Goal: Communication & Community: Answer question/provide support

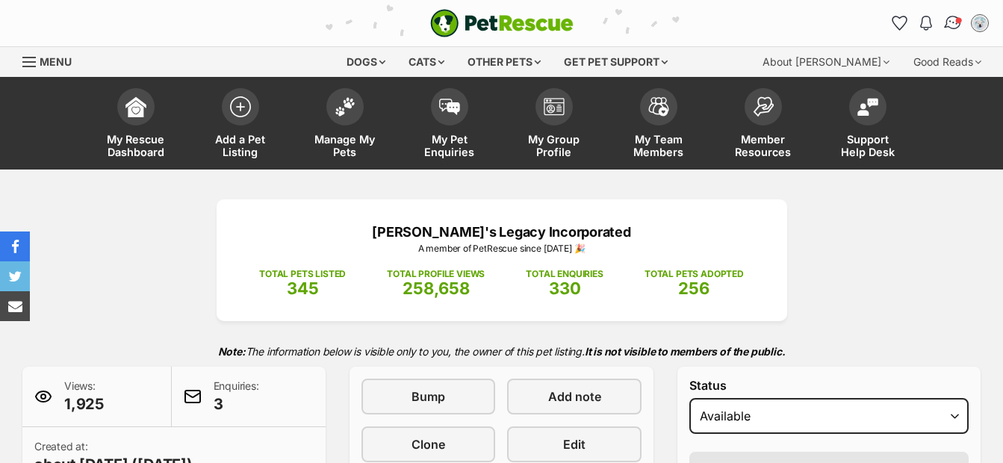
click at [952, 21] on img "Conversations" at bounding box center [953, 22] width 20 height 19
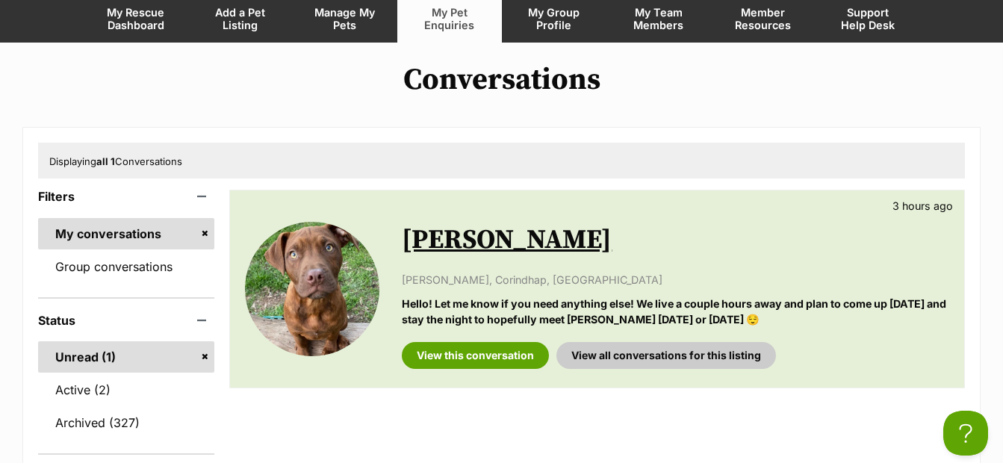
scroll to position [148, 0]
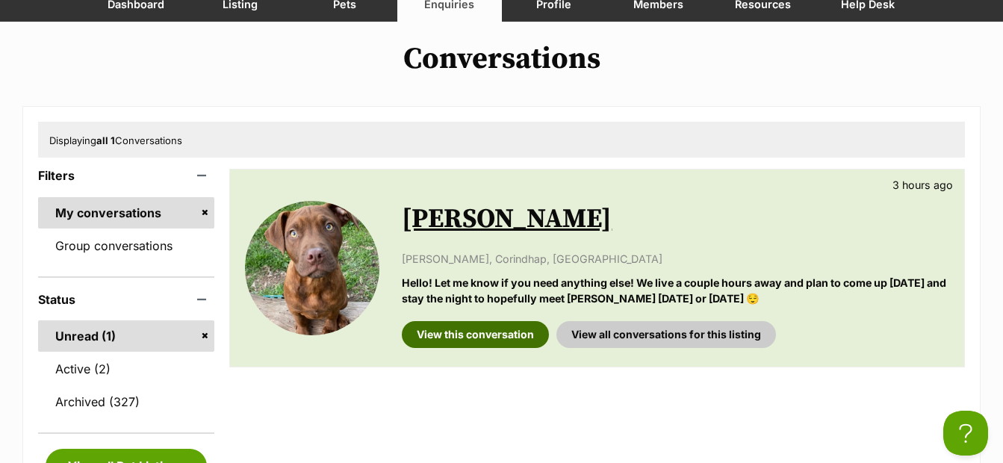
click at [490, 327] on link "View this conversation" at bounding box center [475, 334] width 147 height 27
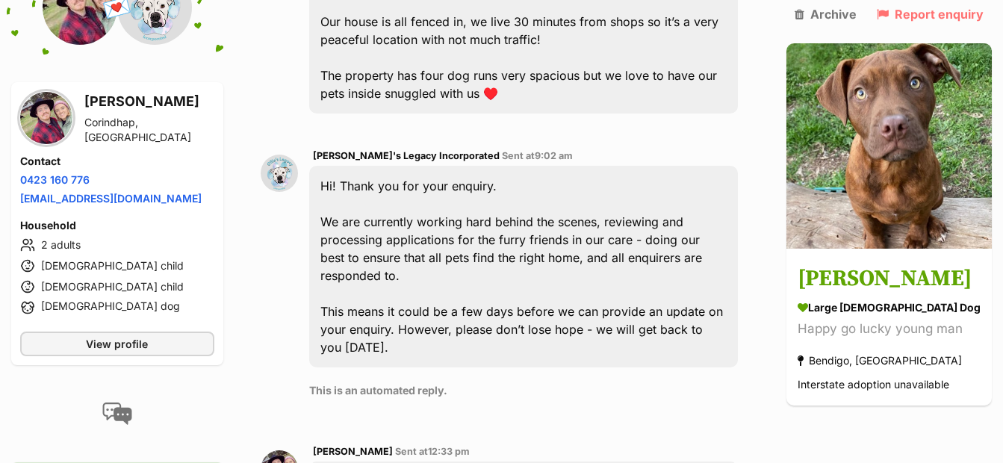
scroll to position [561, 0]
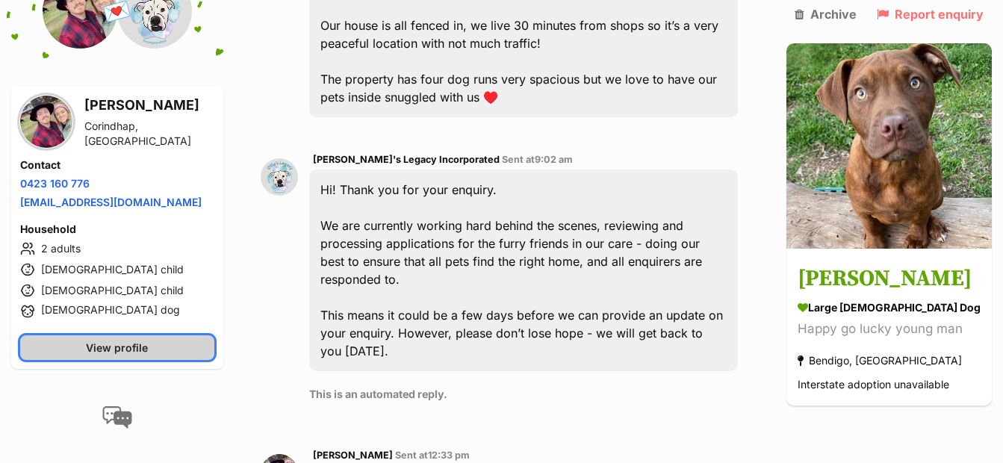
click at [143, 355] on span "View profile" at bounding box center [117, 348] width 62 height 16
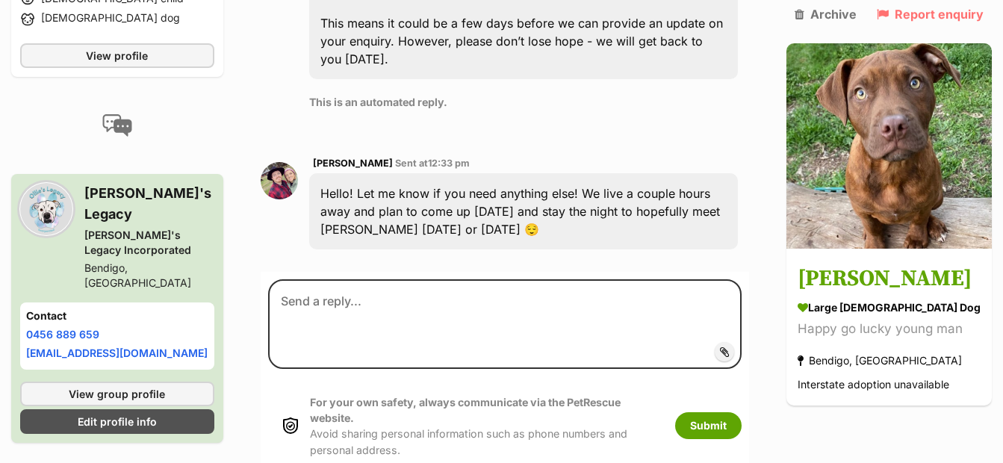
scroll to position [857, 0]
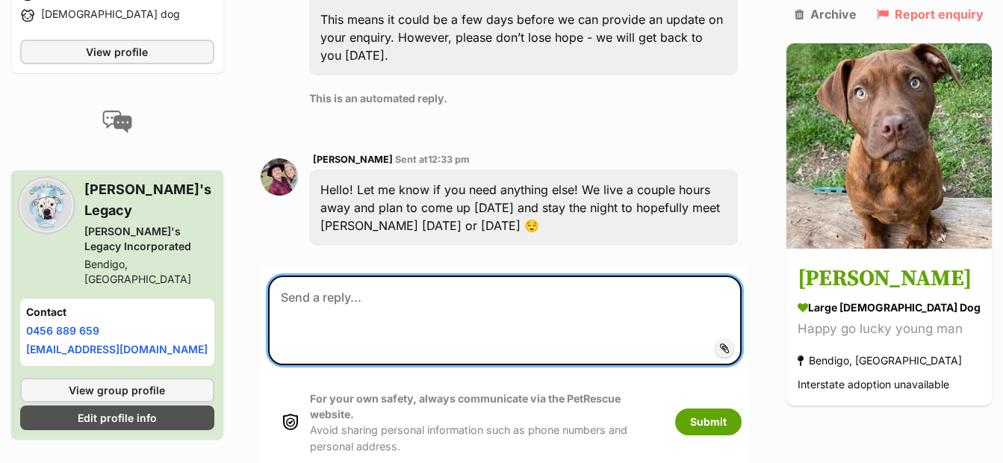
click at [494, 282] on textarea at bounding box center [504, 321] width 473 height 90
drag, startPoint x: 408, startPoint y: 298, endPoint x: 282, endPoint y: 297, distance: 125.5
click at [282, 297] on textarea "Hi Jamie-Lee" at bounding box center [504, 321] width 473 height 90
paste textarea "Thank you for your interest in Huxley. Your application sounds great and we are…"
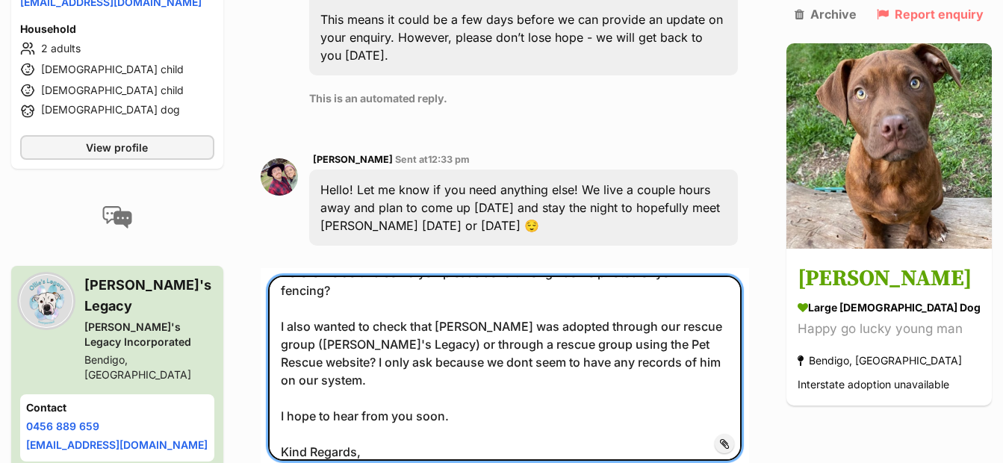
scroll to position [0, 0]
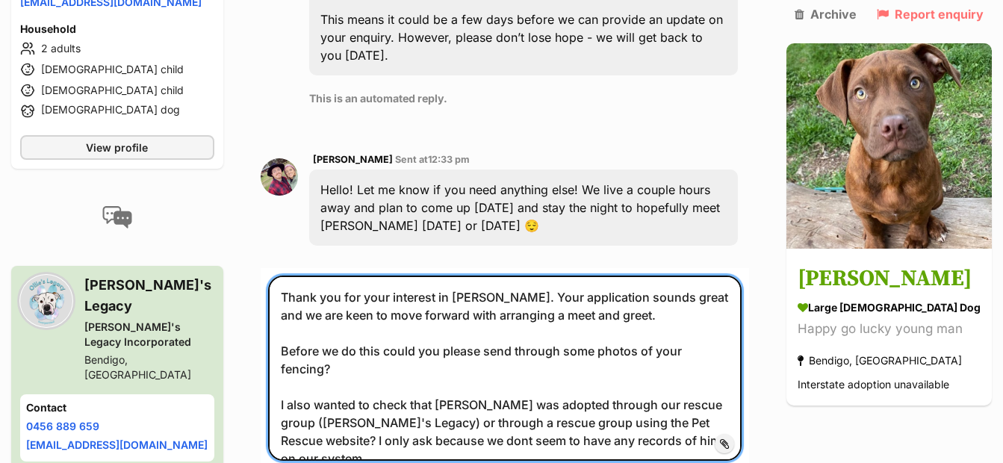
click at [286, 295] on textarea "Thank you for your interest in Huxley. Your application sounds great and we are…" at bounding box center [504, 368] width 473 height 185
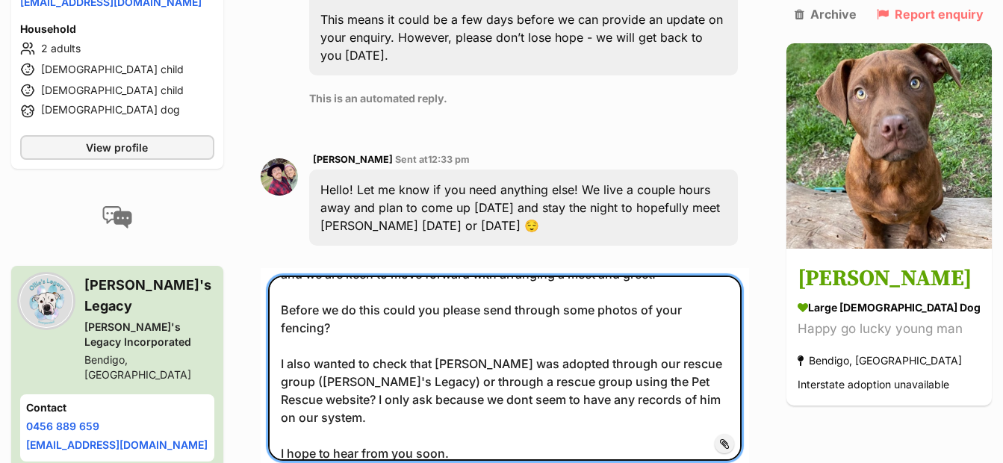
scroll to position [75, 0]
drag, startPoint x: 686, startPoint y: 403, endPoint x: 302, endPoint y: 373, distance: 384.2
click at [302, 373] on textarea "Hi Jamie-Lee, Thank you for your interest in Huxley. Your application sounds gr…" at bounding box center [504, 368] width 473 height 185
click at [550, 438] on textarea "Hi Jamie-Lee, Thank you for your interest in Huxley. Your application sounds gr…" at bounding box center [504, 368] width 473 height 185
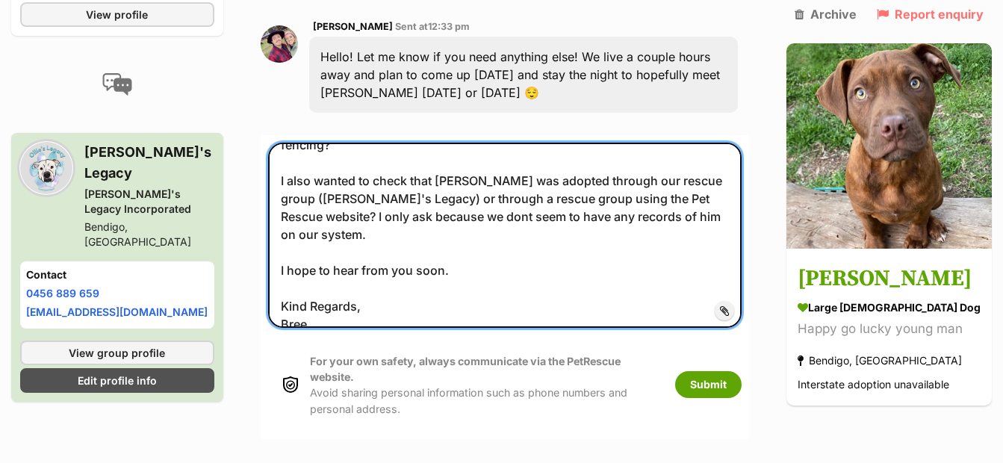
scroll to position [1017, 0]
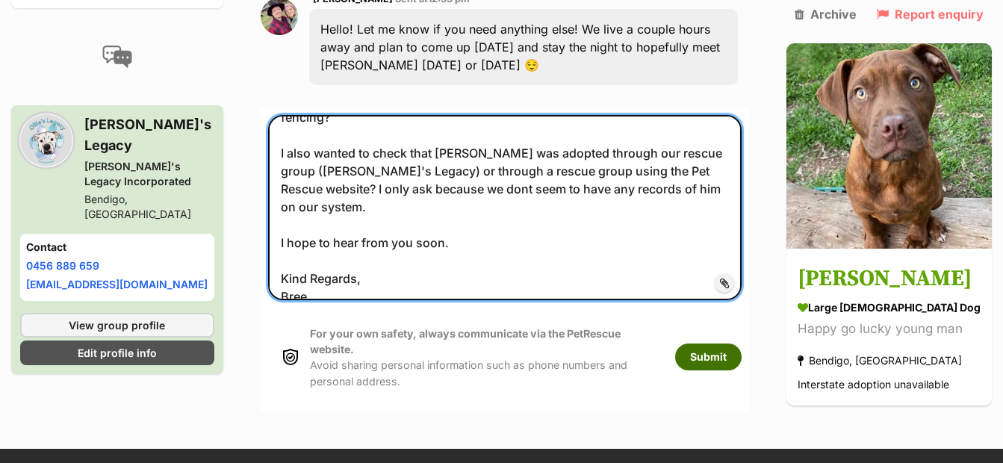
type textarea "Hi Jamie-Lee, Thank you for your interest in Huxley. Your application sounds gr…"
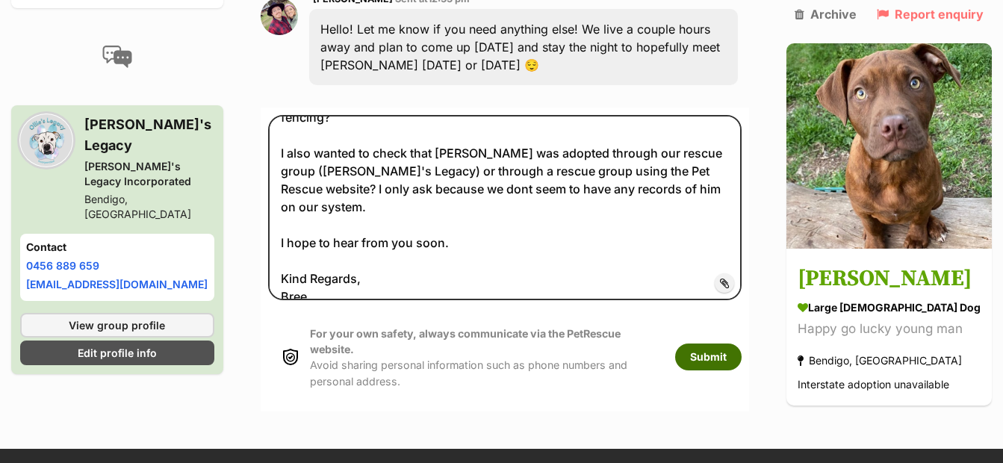
click at [712, 349] on button "Submit" at bounding box center [708, 357] width 66 height 27
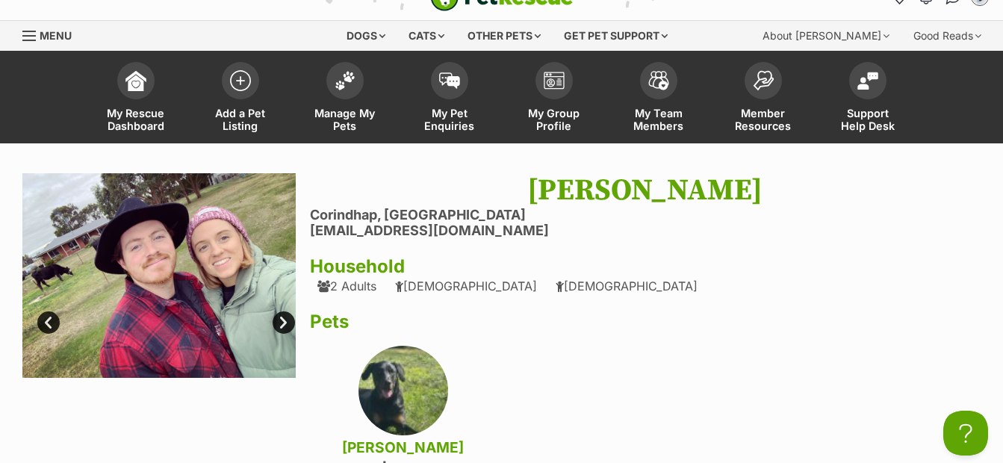
scroll to position [23, 0]
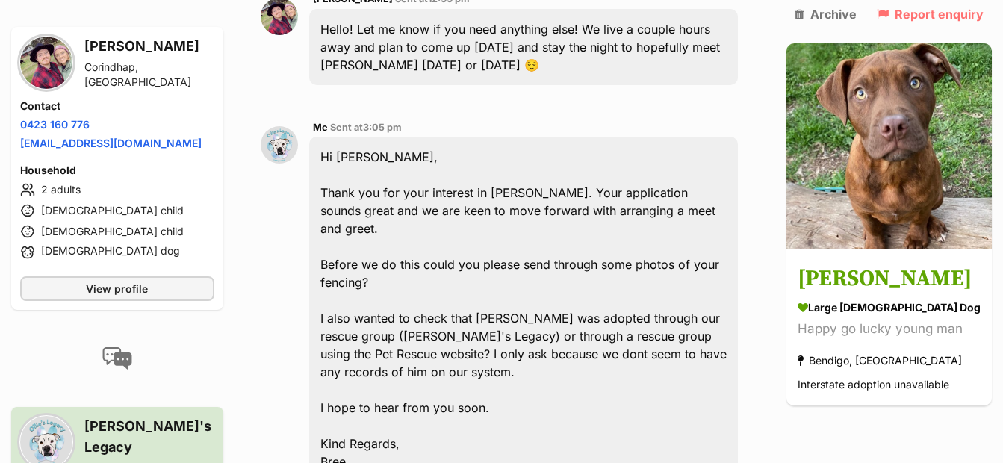
scroll to position [1017, 0]
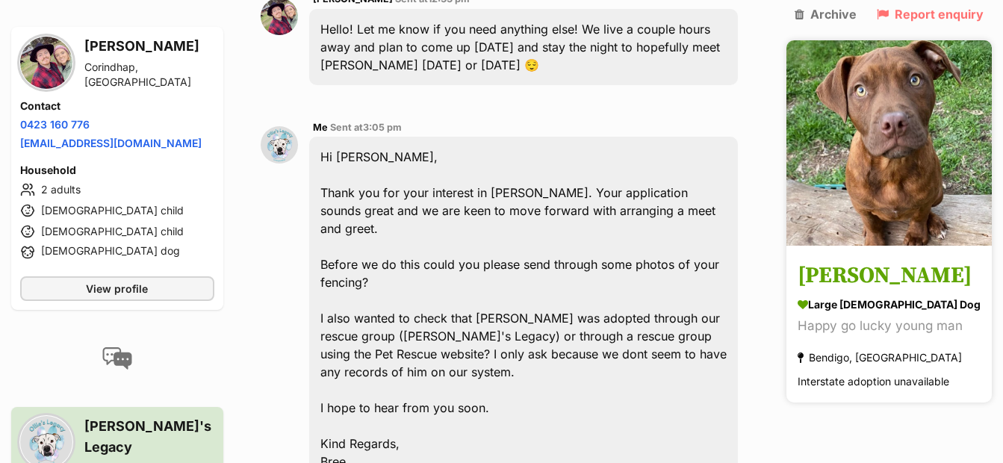
click at [847, 262] on h3 "[PERSON_NAME]" at bounding box center [889, 277] width 183 height 34
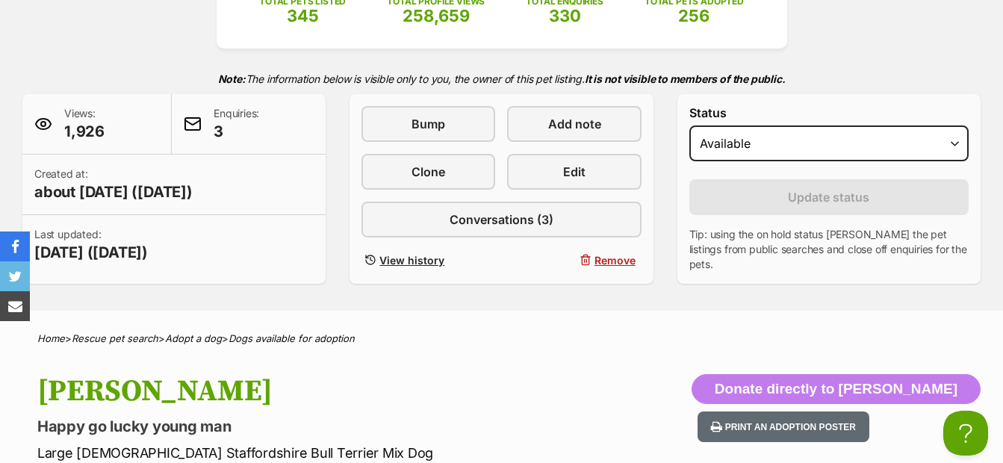
scroll to position [246, 0]
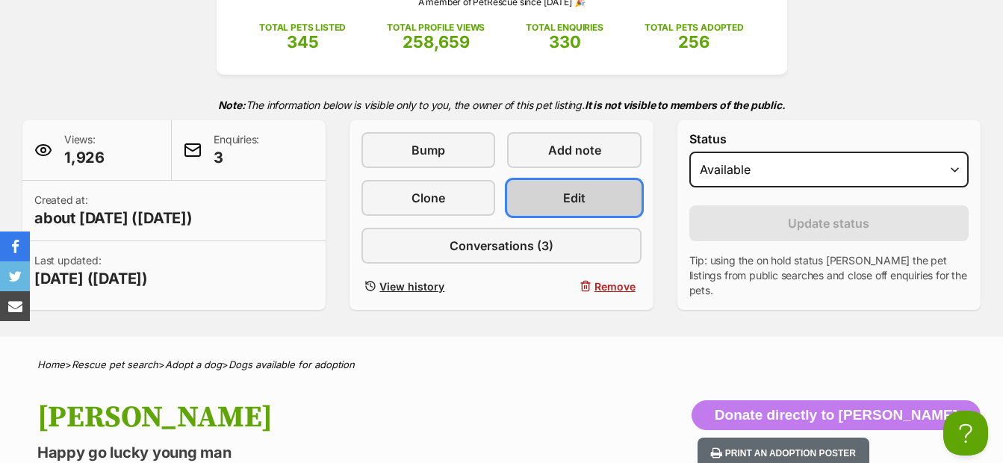
click at [602, 208] on link "Edit" at bounding box center [574, 198] width 134 height 36
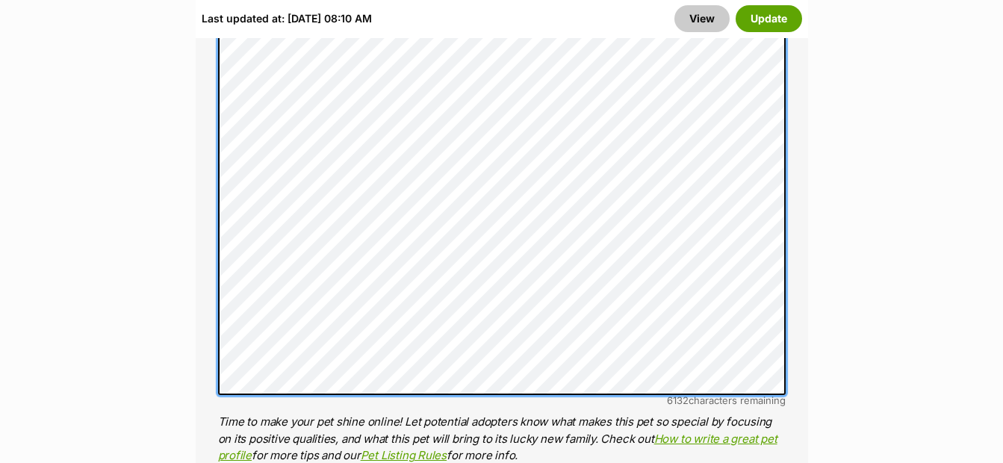
scroll to position [1420, 0]
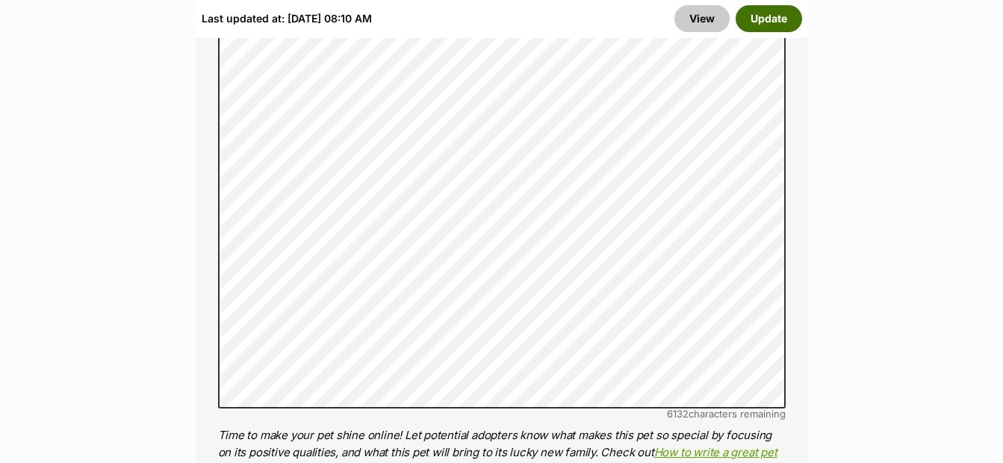
click at [761, 22] on button "Update" at bounding box center [769, 18] width 66 height 27
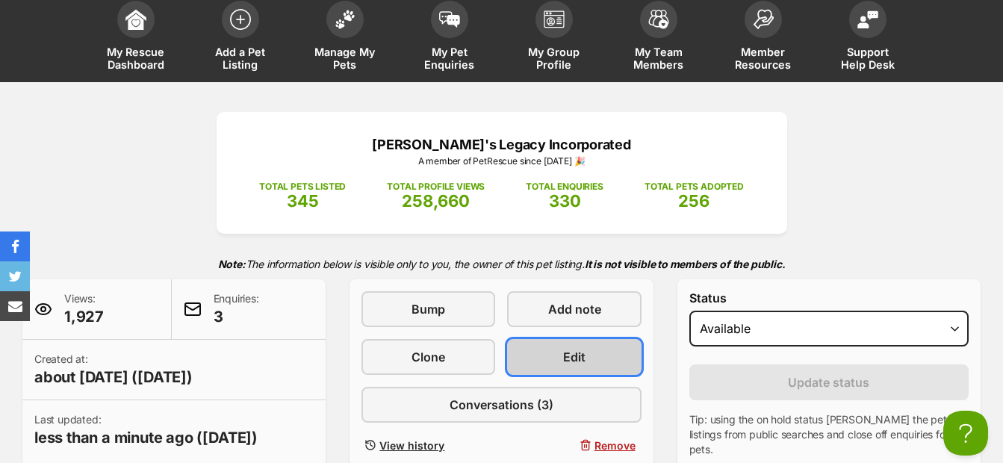
click at [606, 354] on link "Edit" at bounding box center [574, 357] width 134 height 36
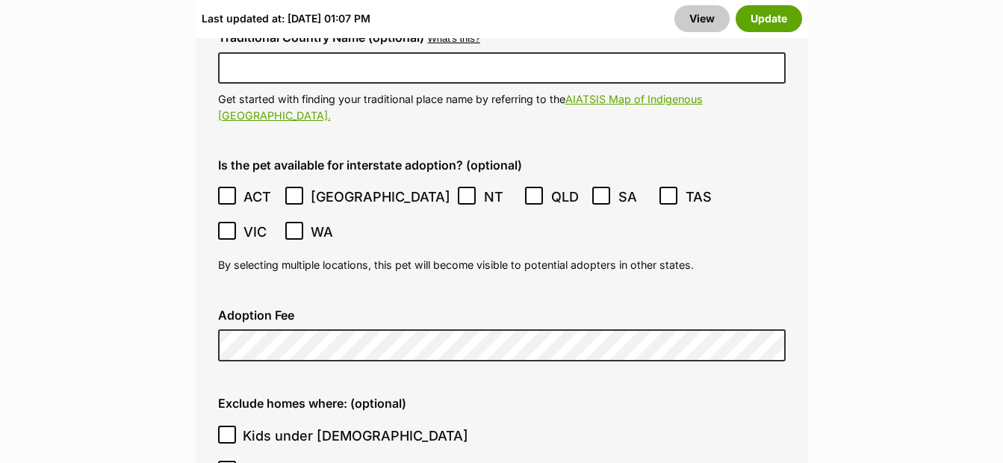
scroll to position [4215, 0]
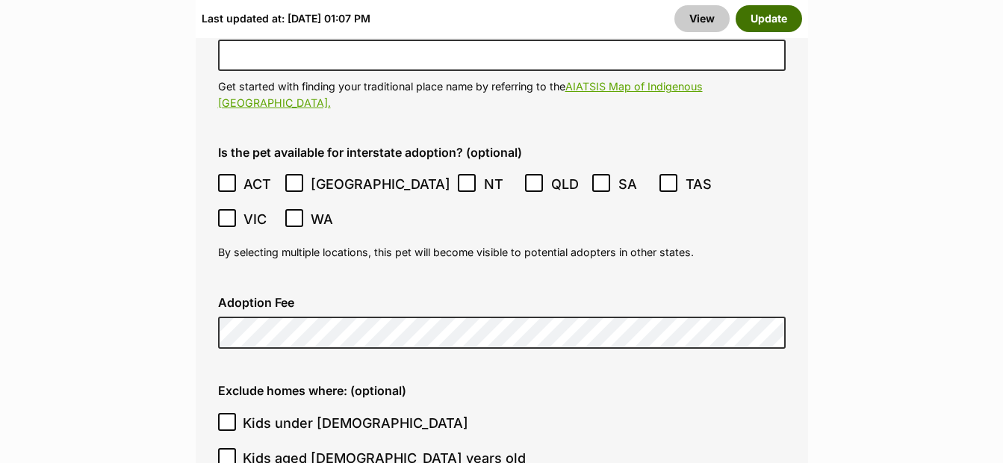
click at [784, 21] on button "Update" at bounding box center [769, 18] width 66 height 27
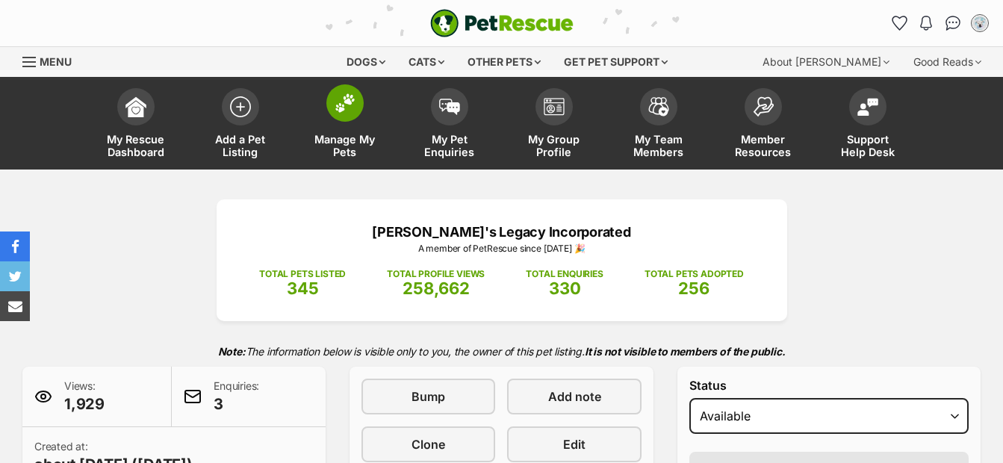
drag, startPoint x: 0, startPoint y: 0, endPoint x: 335, endPoint y: 99, distance: 349.7
click at [335, 99] on img at bounding box center [345, 102] width 21 height 19
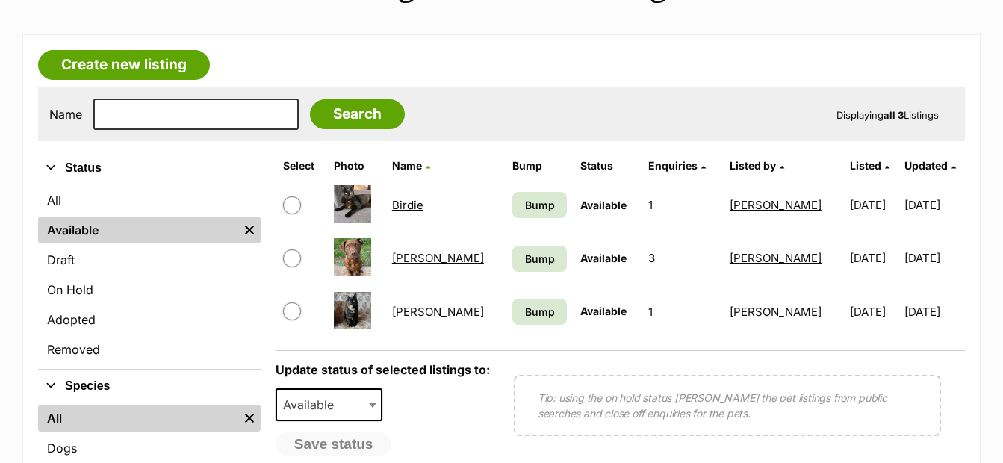
scroll to position [222, 0]
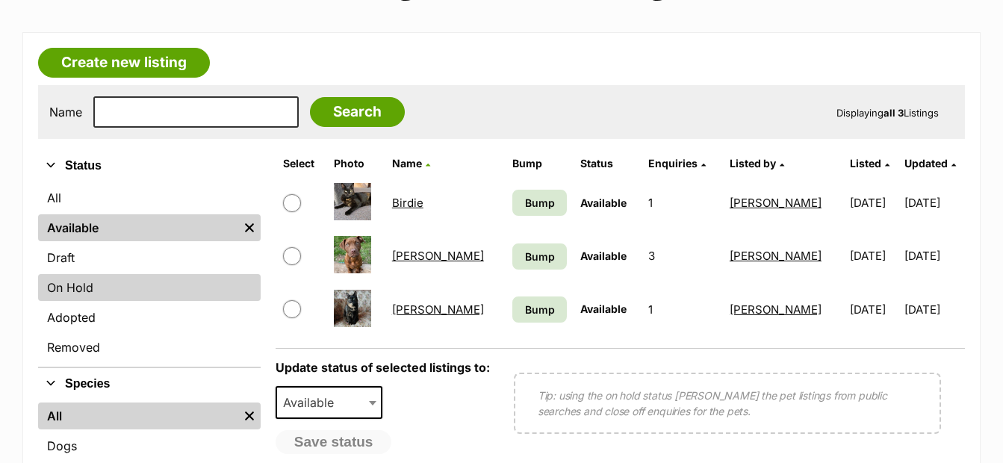
click at [145, 290] on link "On Hold" at bounding box center [149, 287] width 223 height 27
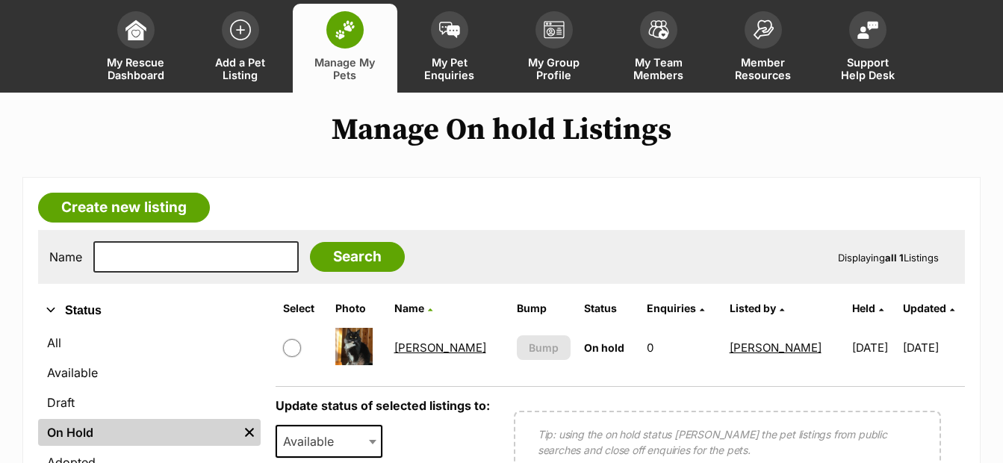
scroll to position [91, 0]
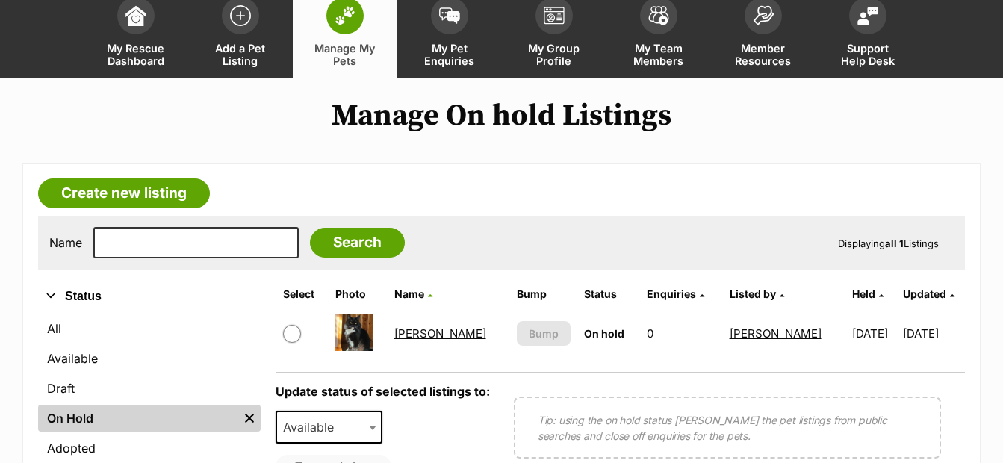
click at [286, 338] on input "checkbox" at bounding box center [292, 334] width 18 height 18
checkbox input "true"
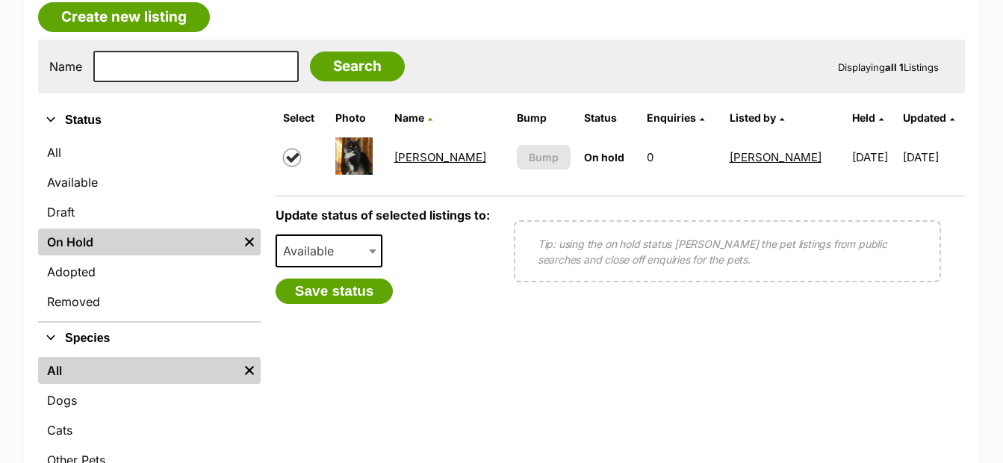
scroll to position [259, 0]
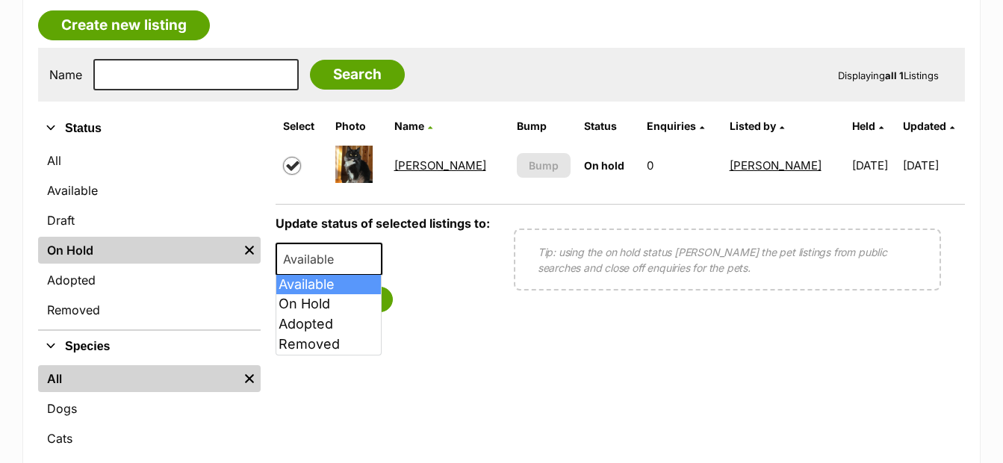
click at [309, 266] on span "Available" at bounding box center [313, 259] width 72 height 21
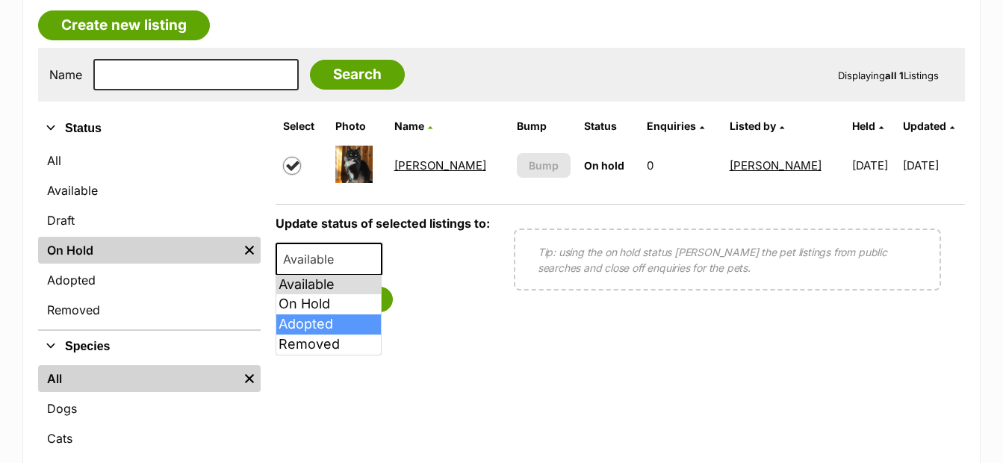
select select "rehomed"
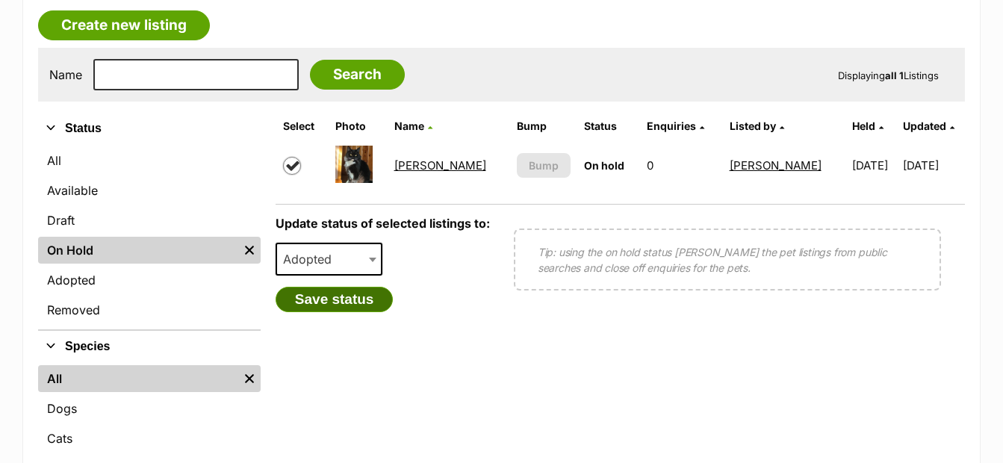
click at [320, 302] on button "Save status" at bounding box center [335, 299] width 118 height 25
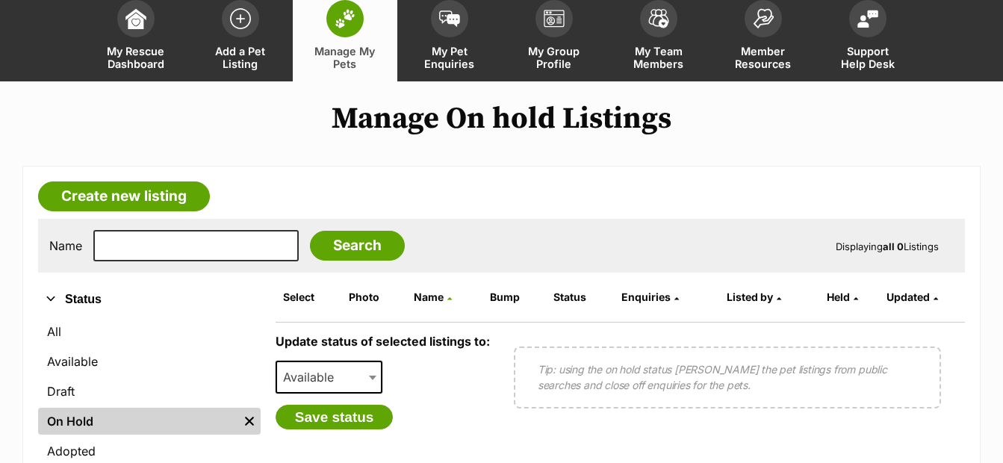
scroll to position [0, 0]
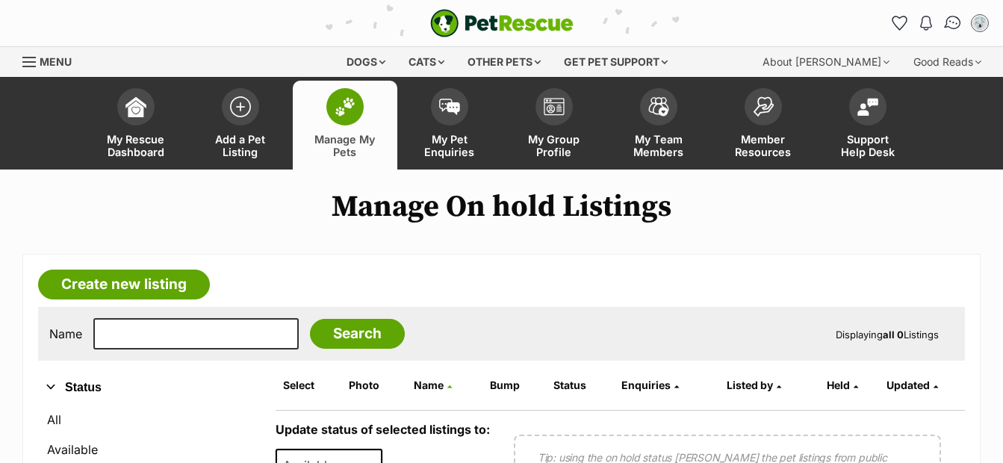
click at [953, 23] on img "Conversations" at bounding box center [953, 22] width 20 height 19
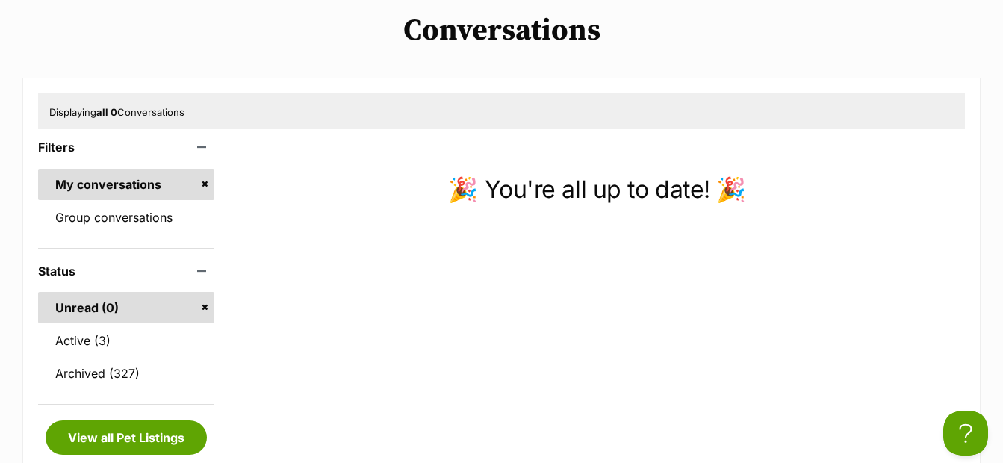
scroll to position [199, 0]
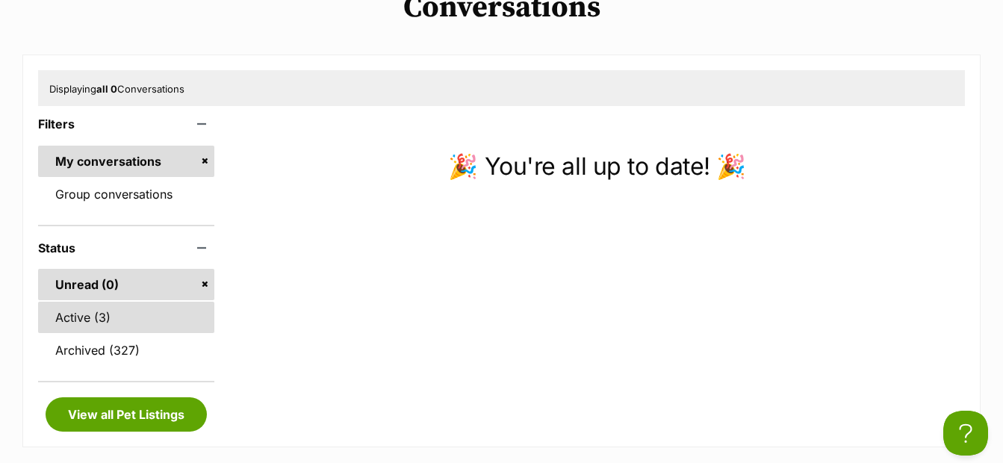
click at [84, 324] on link "Active (3)" at bounding box center [126, 317] width 176 height 31
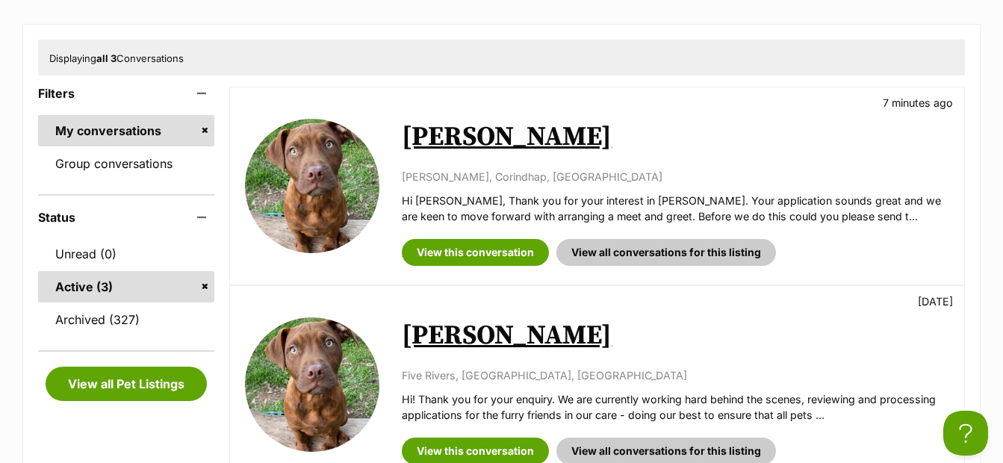
scroll to position [211, 0]
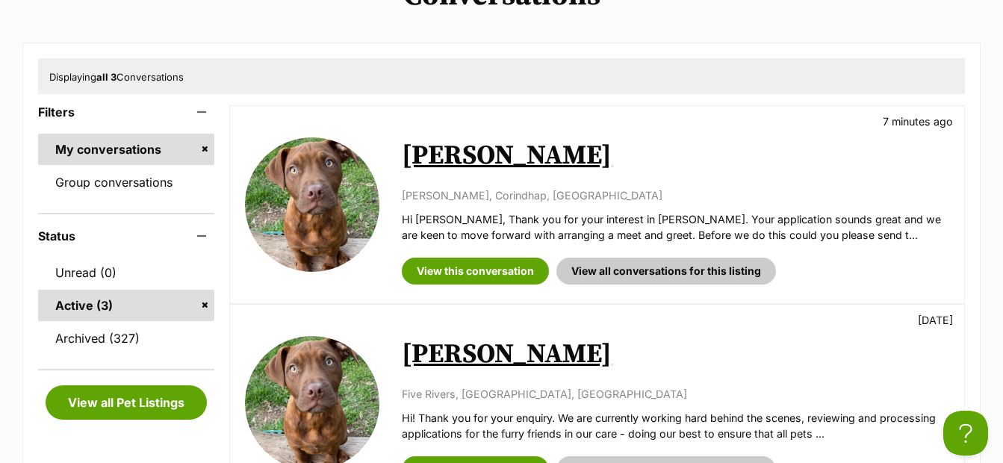
click at [456, 148] on link "[PERSON_NAME]" at bounding box center [507, 156] width 210 height 34
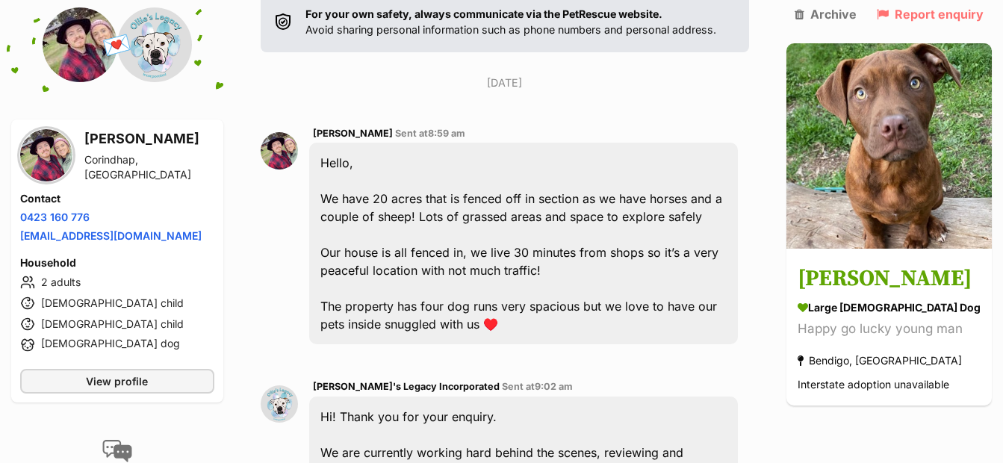
scroll to position [343, 0]
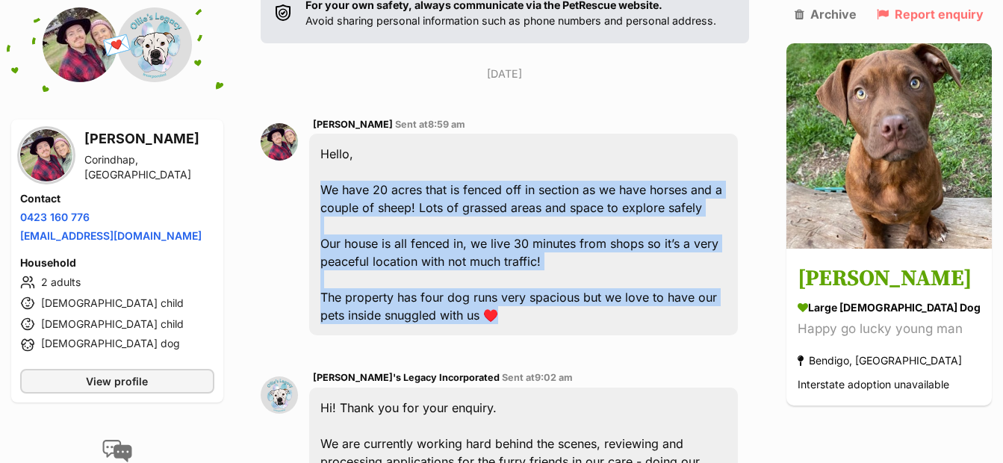
drag, startPoint x: 326, startPoint y: 187, endPoint x: 514, endPoint y: 318, distance: 228.5
click at [514, 318] on div "Hello, We have 20 acres that is fenced off in section as we have horses and a c…" at bounding box center [523, 235] width 429 height 202
copy div "We have 20 acres that is fenced off in section as we have horses and a couple o…"
